Goal: Information Seeking & Learning: Learn about a topic

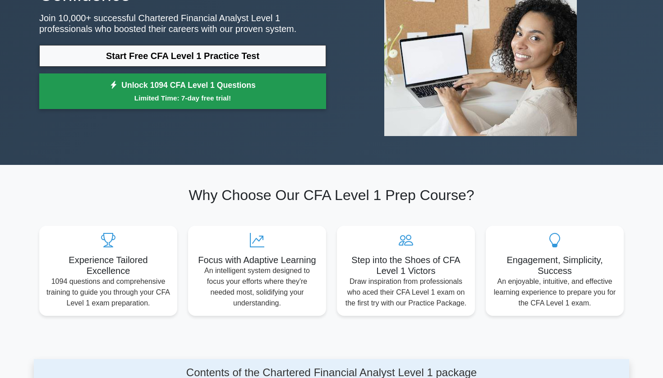
scroll to position [126, 0]
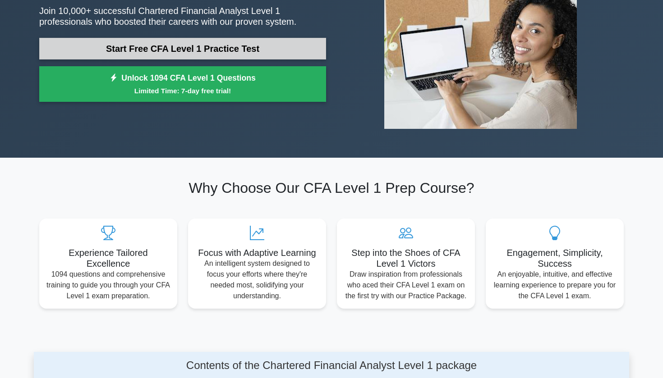
click at [244, 45] on link "Start Free CFA Level 1 Practice Test" at bounding box center [182, 49] width 287 height 22
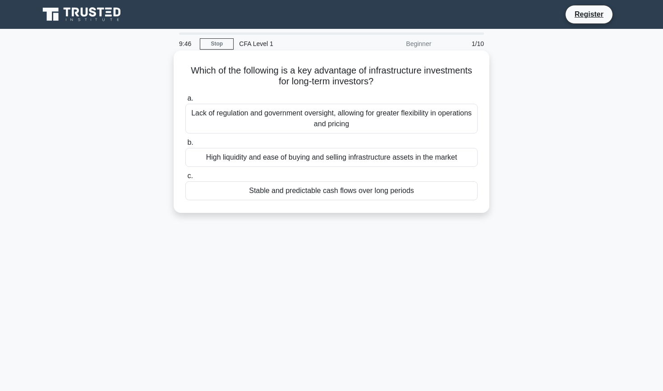
click at [273, 111] on div "Lack of regulation and government oversight, allowing for greater flexibility i…" at bounding box center [331, 119] width 292 height 30
click at [185, 101] on input "a. Lack of regulation and government oversight, allowing for greater flexibilit…" at bounding box center [185, 99] width 0 height 6
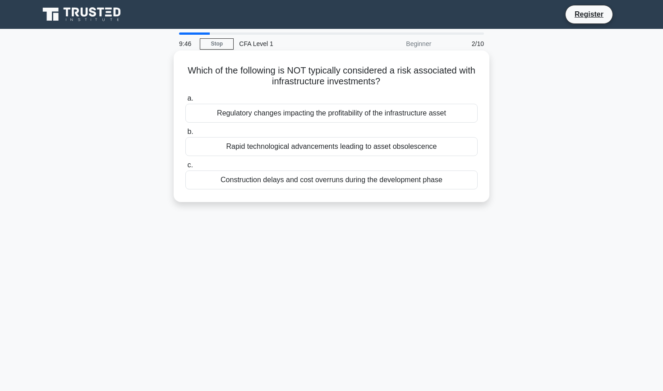
click at [309, 143] on div "Rapid technological advancements leading to asset obsolescence" at bounding box center [331, 146] width 292 height 19
click at [185, 135] on input "b. Rapid technological advancements leading to asset obsolescence" at bounding box center [185, 132] width 0 height 6
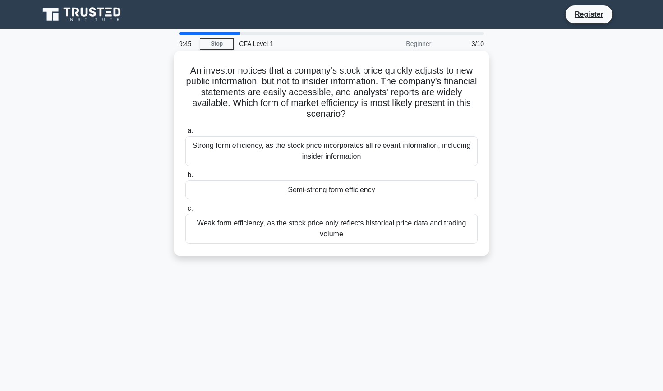
click at [304, 203] on label "c. Weak form efficiency, as the stock price only reflects historical price data…" at bounding box center [331, 223] width 292 height 41
click at [185, 206] on input "c. Weak form efficiency, as the stock price only reflects historical price data…" at bounding box center [185, 209] width 0 height 6
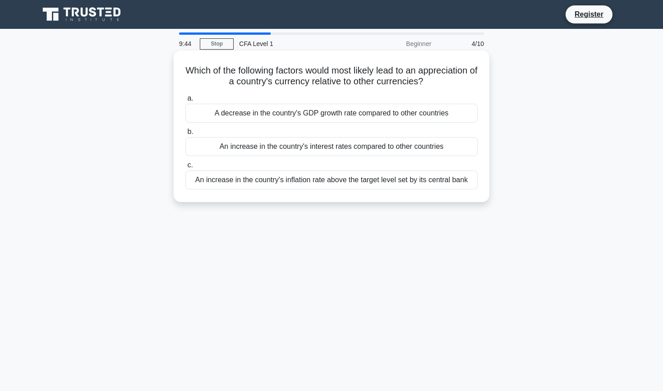
click at [320, 164] on label "c. An increase in the country's inflation rate above the target level set by it…" at bounding box center [331, 175] width 292 height 30
click at [185, 164] on input "c. An increase in the country's inflation rate above the target level set by it…" at bounding box center [185, 165] width 0 height 6
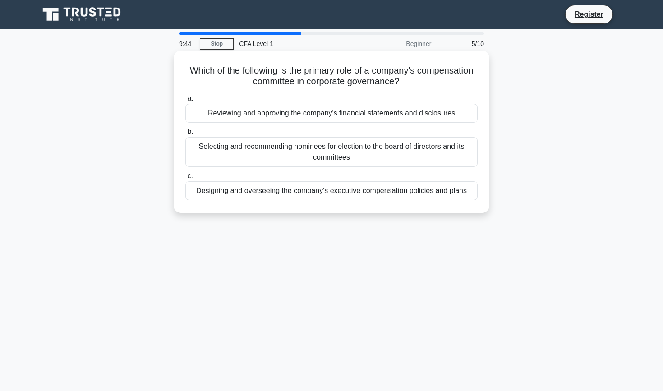
click at [329, 132] on label "b. Selecting and recommending nominees for election to the board of directors a…" at bounding box center [331, 146] width 292 height 41
click at [185, 132] on input "b. Selecting and recommending nominees for election to the board of directors a…" at bounding box center [185, 132] width 0 height 6
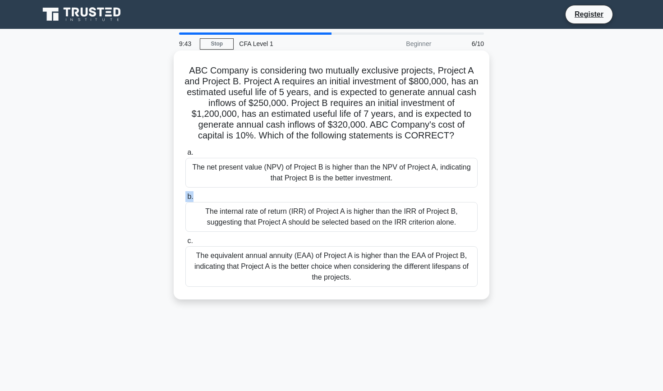
click at [321, 192] on div "a. The net present value (NPV) of Project B is higher than the NPV of Project A…" at bounding box center [331, 216] width 303 height 143
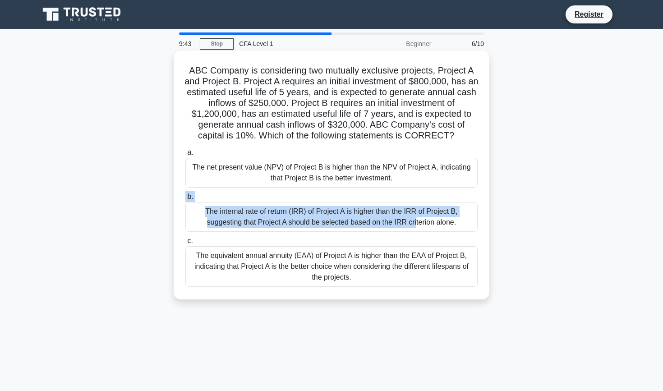
drag, startPoint x: 321, startPoint y: 192, endPoint x: 321, endPoint y: 212, distance: 20.7
click at [321, 212] on label "b. The internal rate of return (IRR) of Project A is higher than the IRR of Pro…" at bounding box center [331, 211] width 292 height 41
click at [185, 200] on input "b. The internal rate of return (IRR) of Project A is higher than the IRR of Pro…" at bounding box center [185, 197] width 0 height 6
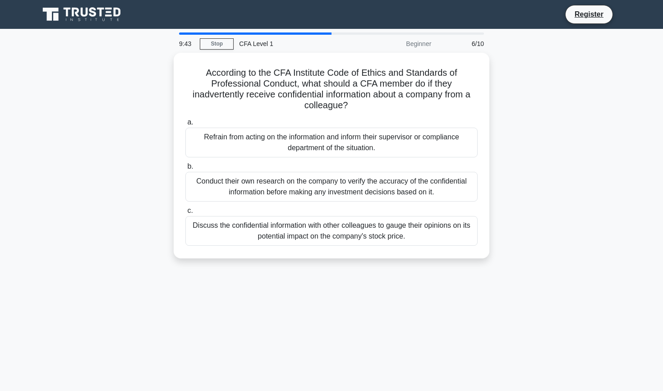
click at [321, 216] on div "Discuss the confidential information with other colleagues to gauge their opini…" at bounding box center [331, 231] width 292 height 30
click at [185, 214] on input "c. Discuss the confidential information with other colleagues to gauge their op…" at bounding box center [185, 211] width 0 height 6
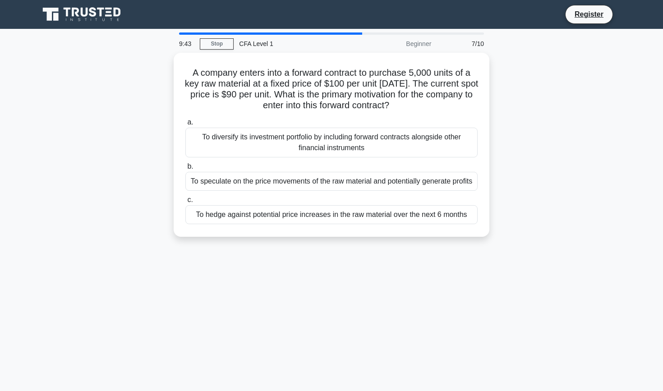
click at [321, 216] on div "To hedge against potential price increases in the raw material over the next 6 …" at bounding box center [331, 214] width 292 height 19
click at [185, 203] on input "c. To hedge against potential price increases in the raw material over the next…" at bounding box center [185, 200] width 0 height 6
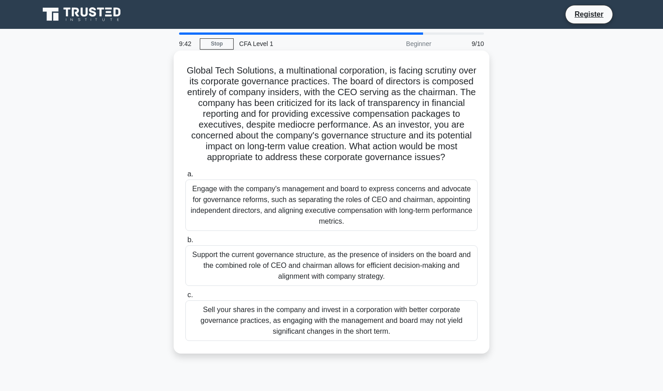
click at [341, 204] on div "Engage with the company's management and board to express concerns and advocate…" at bounding box center [331, 204] width 292 height 51
click at [185, 177] on input "a. Engage with the company's management and board to express concerns and advoc…" at bounding box center [185, 174] width 0 height 6
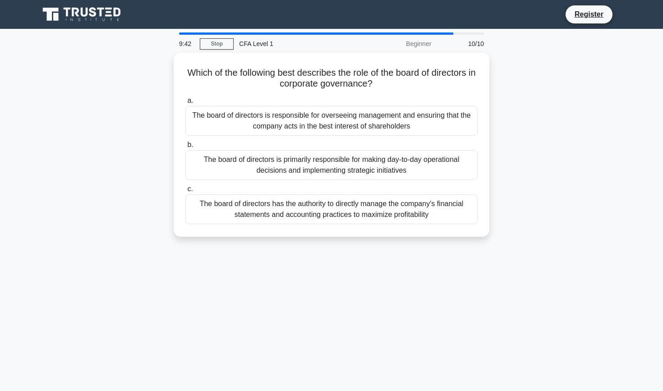
click at [335, 277] on div "9:42 Stop CFA Level 1 Beginner 10/10 Which of the following best describes the …" at bounding box center [331, 257] width 595 height 451
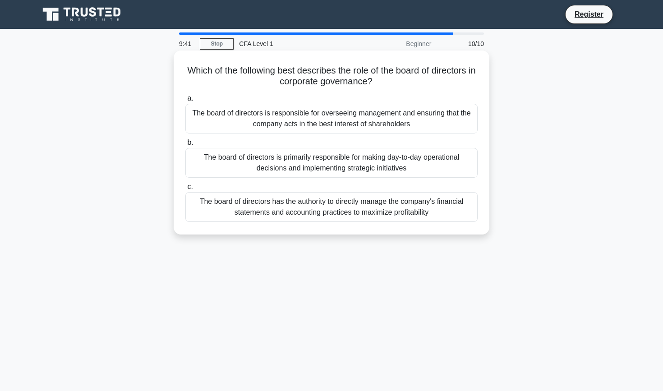
click at [366, 210] on div "The board of directors has the authority to directly manage the company's finan…" at bounding box center [331, 207] width 292 height 30
click at [185, 190] on input "c. The board of directors has the authority to directly manage the company's fi…" at bounding box center [185, 187] width 0 height 6
